Goal: Information Seeking & Learning: Learn about a topic

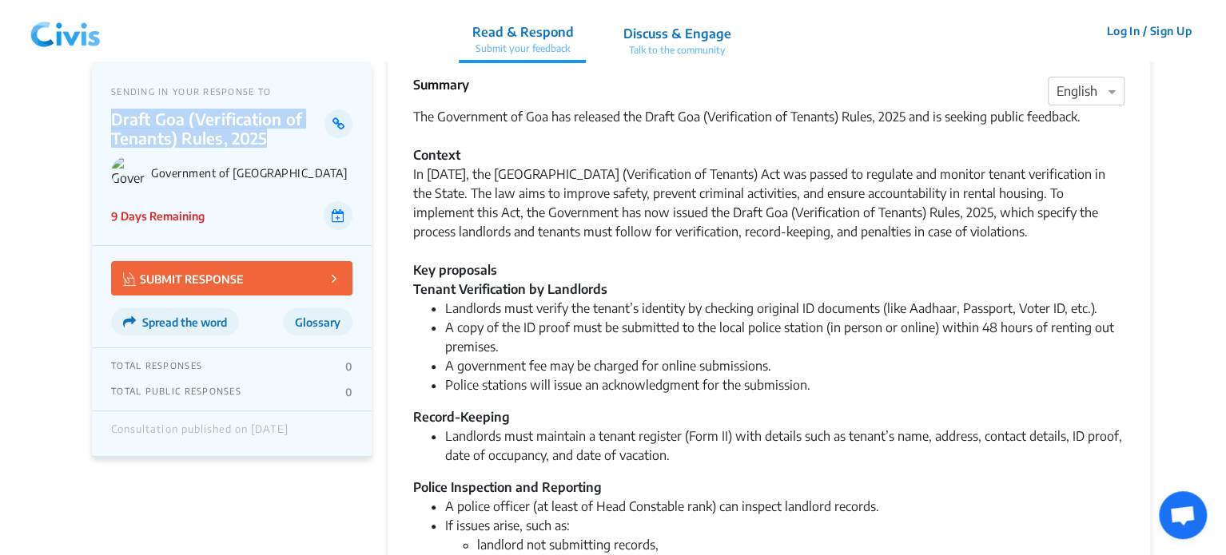
drag, startPoint x: 113, startPoint y: 117, endPoint x: 265, endPoint y: 143, distance: 154.0
click at [265, 143] on p "Draft Goa (Verification of Tenants) Rules, 2025" at bounding box center [217, 128] width 213 height 38
copy p "Draft Goa (Verification of Tenants) Rules, 2025"
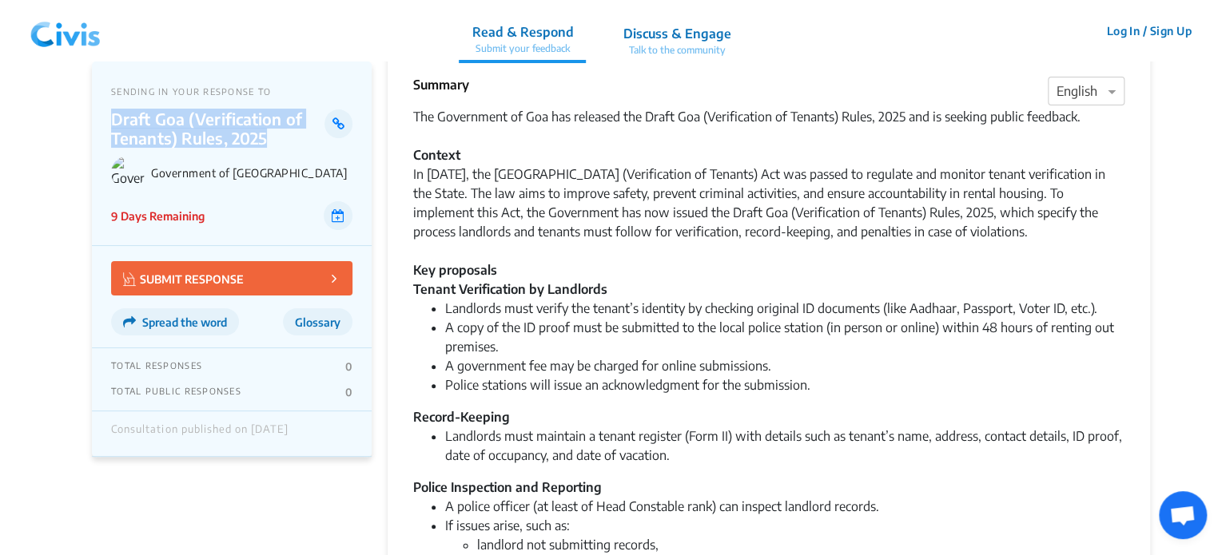
click at [71, 31] on img at bounding box center [65, 31] width 83 height 48
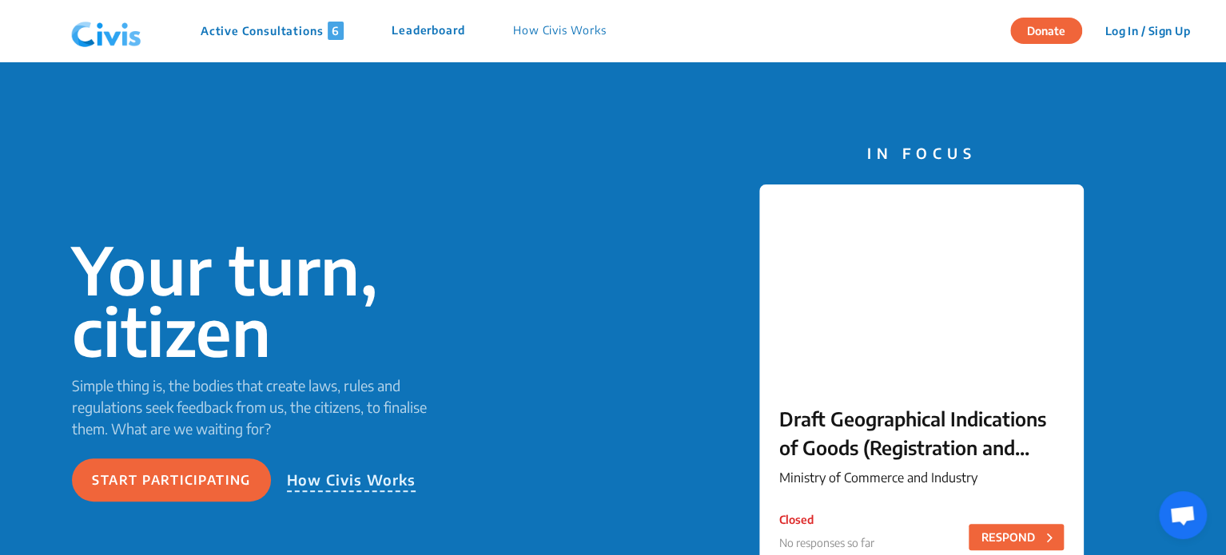
click at [270, 33] on p "Active Consultations 6" at bounding box center [272, 31] width 143 height 18
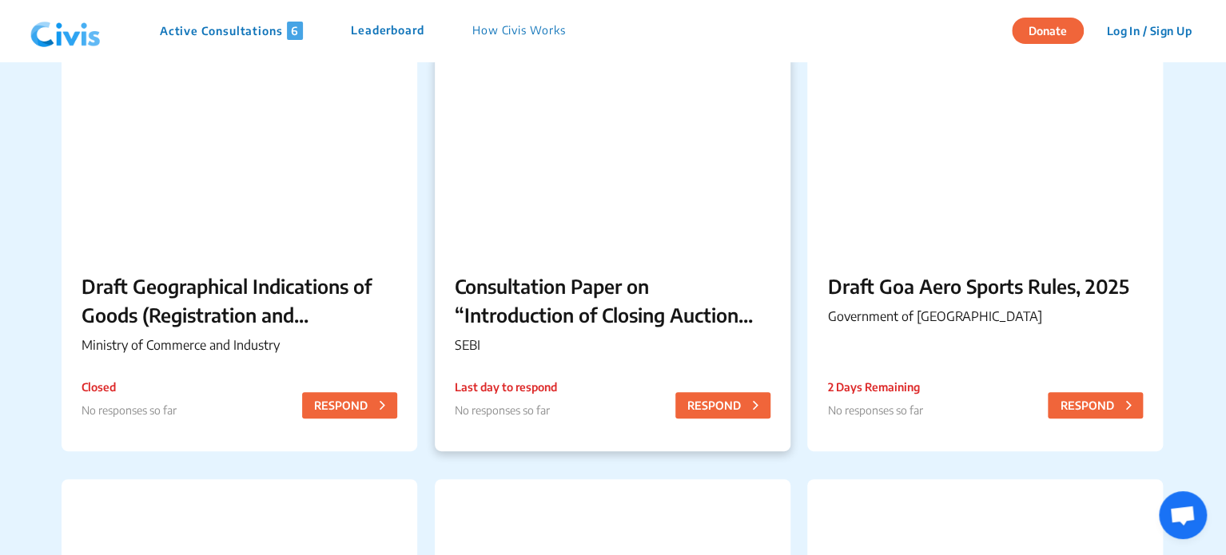
scroll to position [8102, 0]
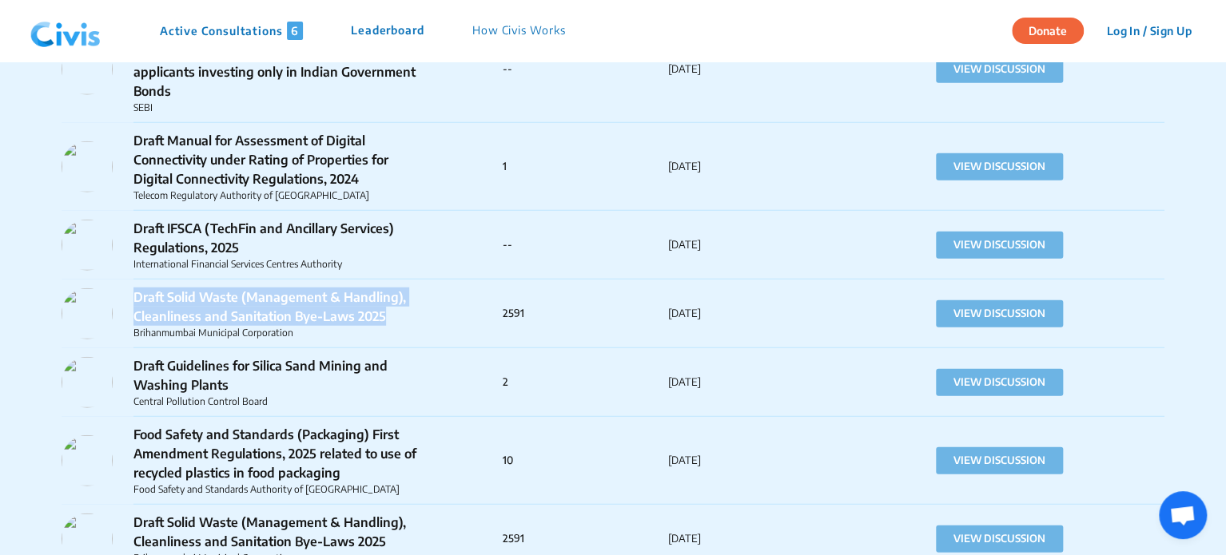
drag, startPoint x: 131, startPoint y: 280, endPoint x: 392, endPoint y: 288, distance: 261.5
click at [392, 288] on div "Draft Solid Waste (Management & Handling), Cleanliness and Sanitation Bye-Laws …" at bounding box center [282, 314] width 441 height 53
copy p "Draft Solid Waste (Management & Handling), Cleanliness and Sanitation Bye-Laws …"
click at [80, 28] on img at bounding box center [65, 31] width 83 height 48
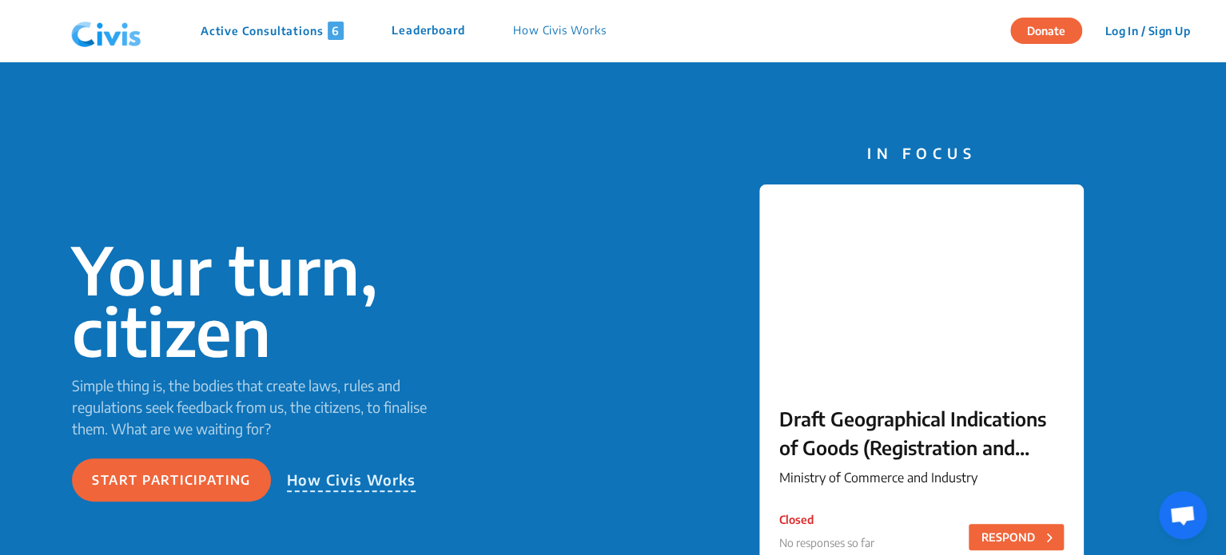
click at [238, 34] on p "Active Consultations 6" at bounding box center [272, 31] width 143 height 18
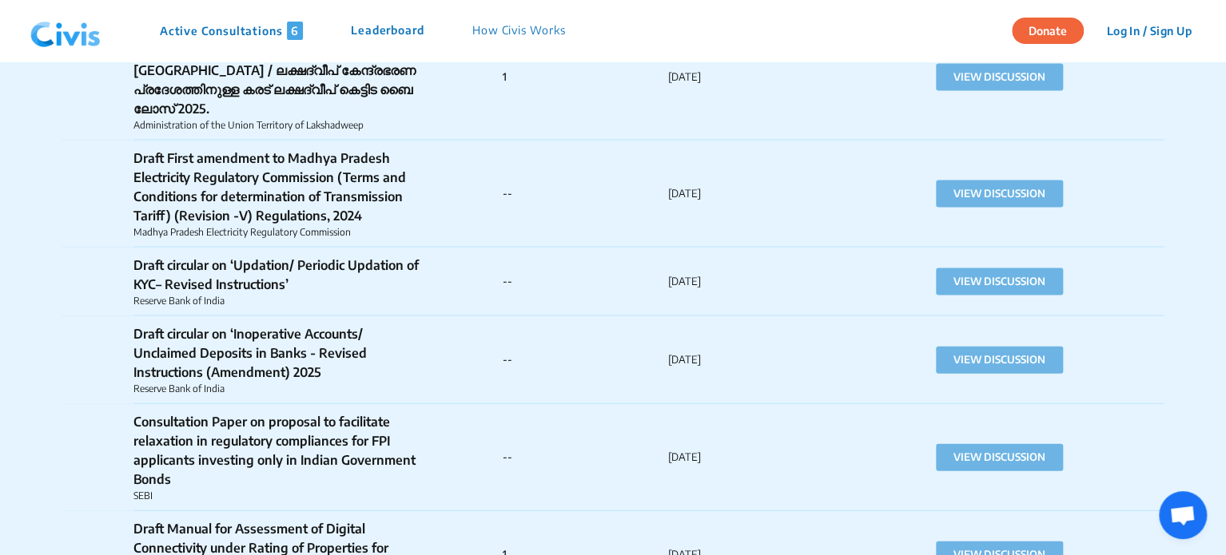
scroll to position [7733, 0]
